Goal: Navigation & Orientation: Understand site structure

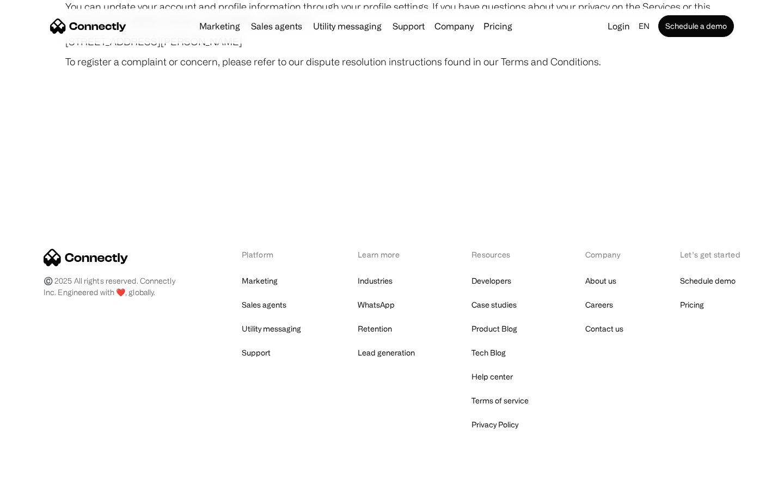
scroll to position [6338, 0]
